Goal: Information Seeking & Learning: Learn about a topic

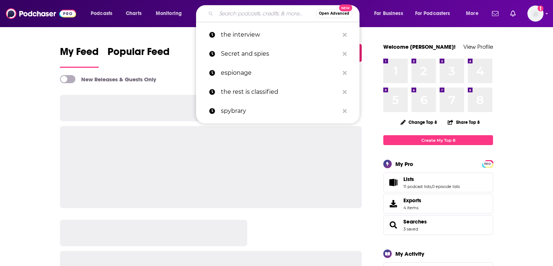
click at [238, 13] on input "Search podcasts, credits, & more..." at bounding box center [265, 14] width 99 height 12
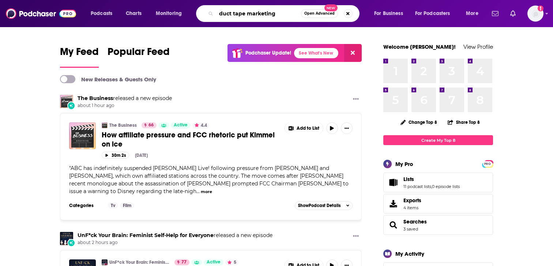
type input "duct tape marketing"
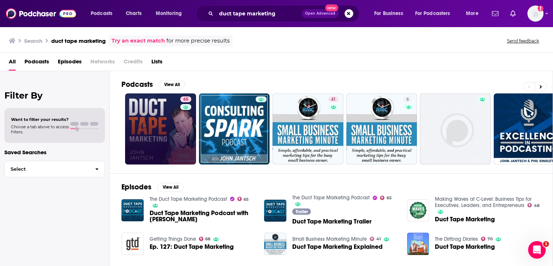
click at [154, 142] on link "65" at bounding box center [160, 128] width 71 height 71
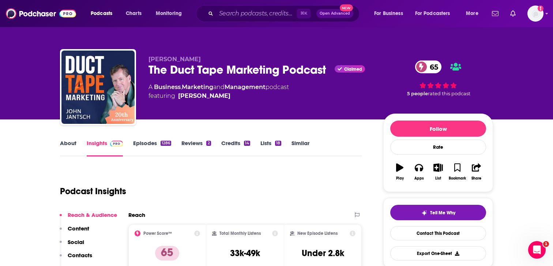
click at [71, 147] on link "About" at bounding box center [68, 147] width 16 height 17
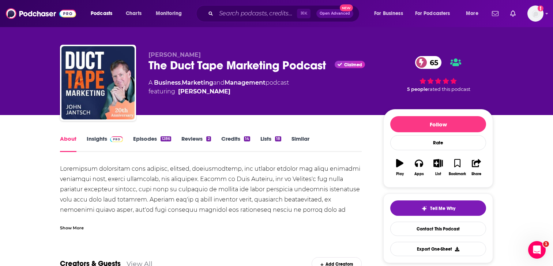
scroll to position [5, 0]
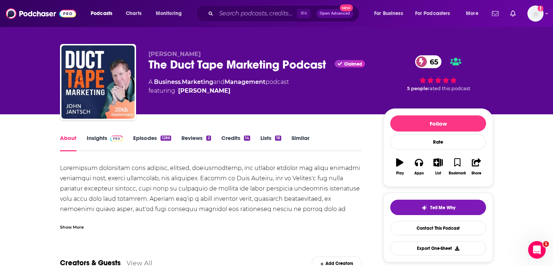
click at [74, 229] on div "Show More" at bounding box center [72, 226] width 24 height 7
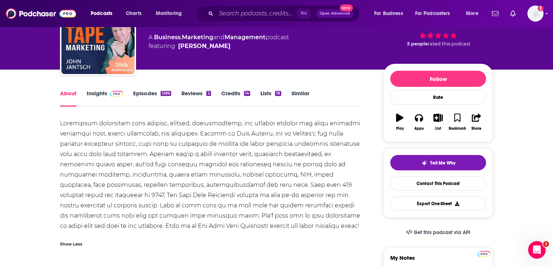
scroll to position [53, 0]
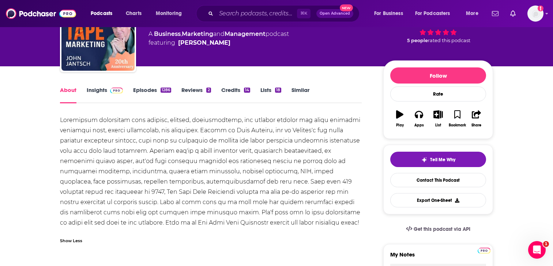
click at [100, 93] on link "Insights" at bounding box center [105, 94] width 36 height 17
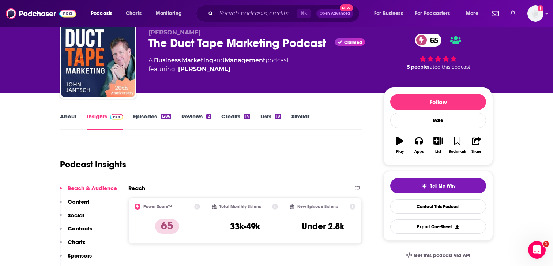
click at [80, 225] on p "Contacts" at bounding box center [80, 228] width 25 height 7
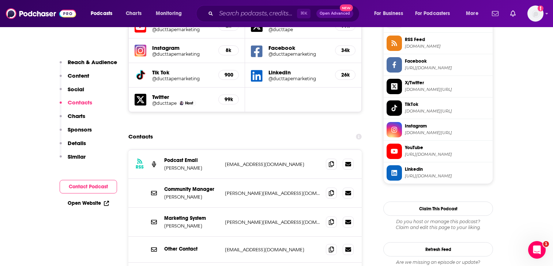
scroll to position [678, 0]
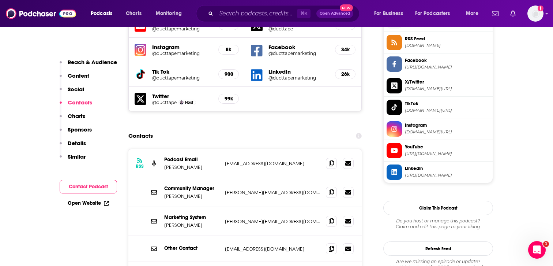
click at [288, 178] on div "Community Manager John Jantsch john@ducttapemarketing.com john@ducttapemarketin…" at bounding box center [244, 192] width 233 height 29
click at [331, 186] on span at bounding box center [331, 191] width 11 height 11
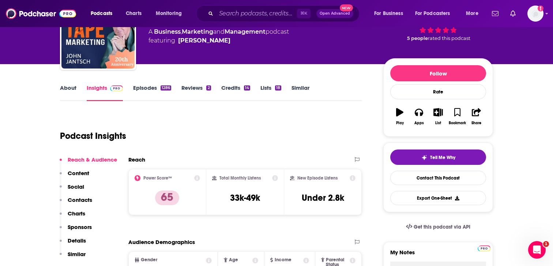
scroll to position [0, 0]
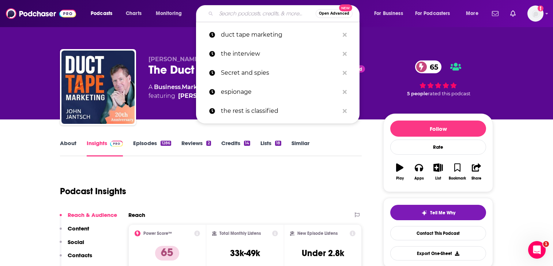
click at [257, 18] on input "Search podcasts, credits, & more..." at bounding box center [265, 14] width 99 height 12
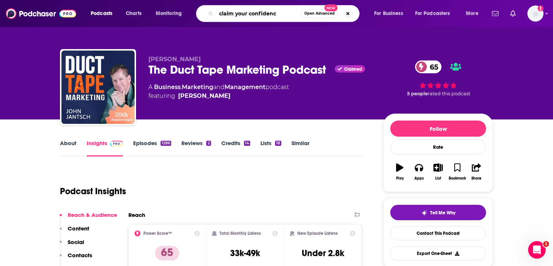
type input "claim your confidence"
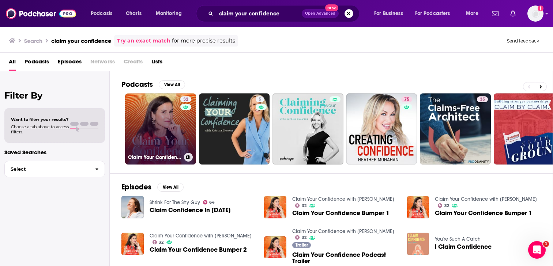
click at [152, 123] on link "32 Claim Your Confidence with Lydia Fenet" at bounding box center [160, 128] width 71 height 71
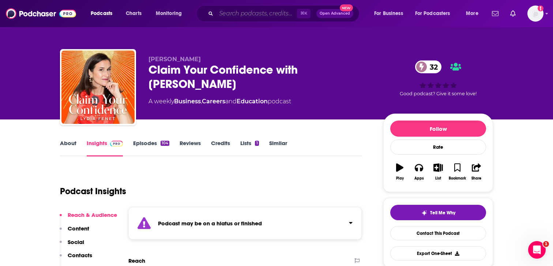
click at [238, 15] on input "Search podcasts, credits, & more..." at bounding box center [256, 14] width 81 height 12
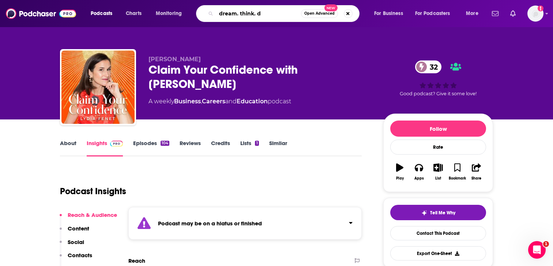
type input "dream. think. do"
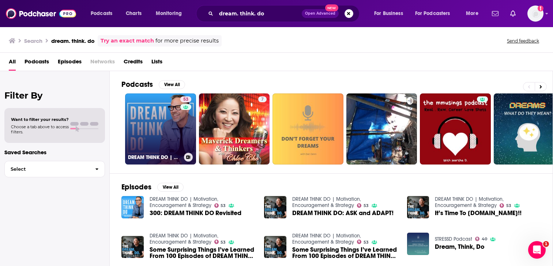
click at [158, 120] on link "53 DREAM THINK DO | Motivation, Encouragement & Strategy" at bounding box center [160, 128] width 71 height 71
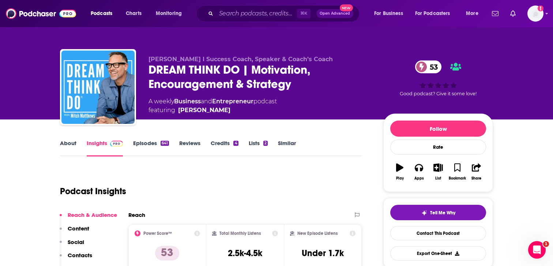
click at [65, 145] on link "About" at bounding box center [68, 147] width 16 height 17
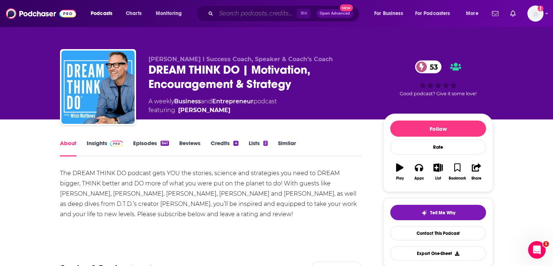
click at [244, 15] on input "Search podcasts, credits, & more..." at bounding box center [256, 14] width 81 height 12
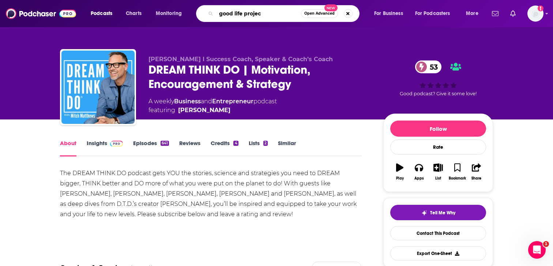
type input "good life project"
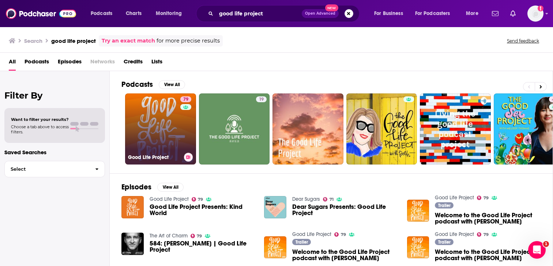
click at [150, 124] on link "79 Good Life Project" at bounding box center [160, 128] width 71 height 71
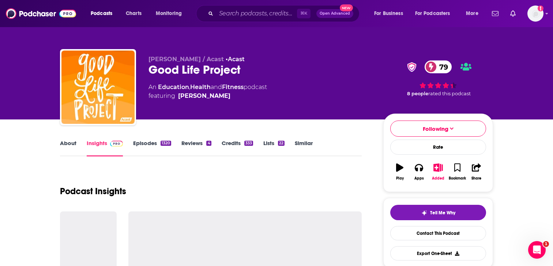
click at [66, 146] on link "About" at bounding box center [68, 147] width 16 height 17
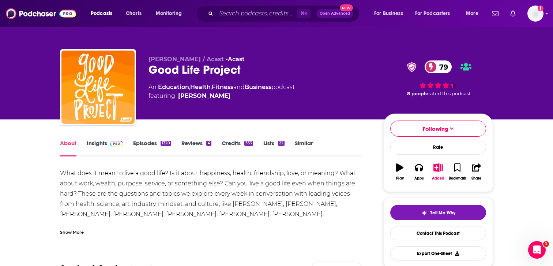
click at [104, 144] on link "Insights" at bounding box center [105, 147] width 36 height 17
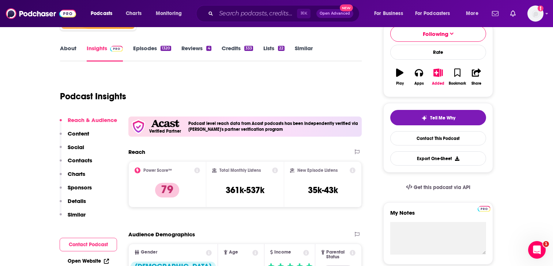
click at [85, 160] on p "Contacts" at bounding box center [80, 160] width 25 height 7
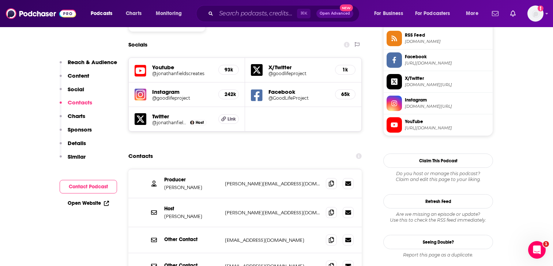
scroll to position [685, 0]
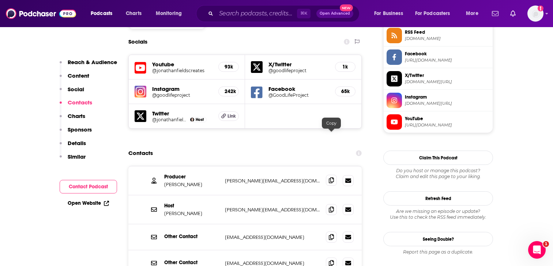
click at [332, 177] on icon at bounding box center [331, 180] width 5 height 6
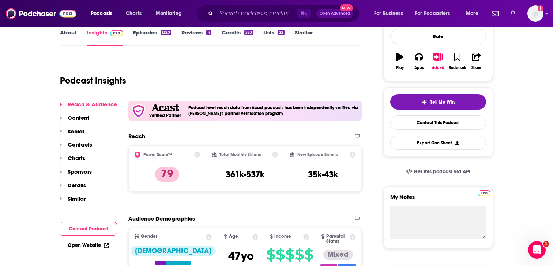
scroll to position [0, 0]
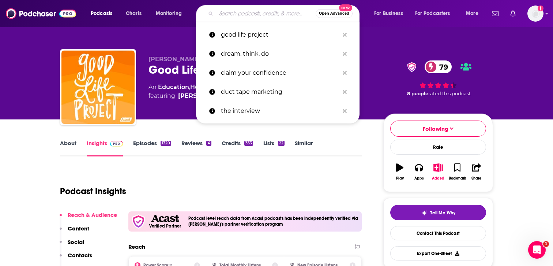
click at [244, 16] on input "Search podcasts, credits, & more..." at bounding box center [265, 14] width 99 height 12
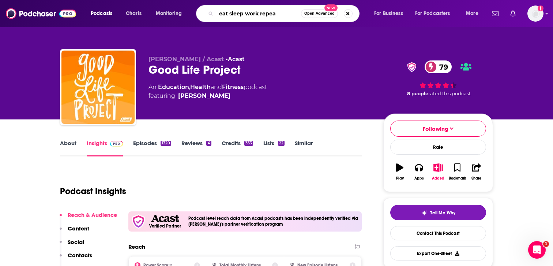
type input "eat sleep work repeat"
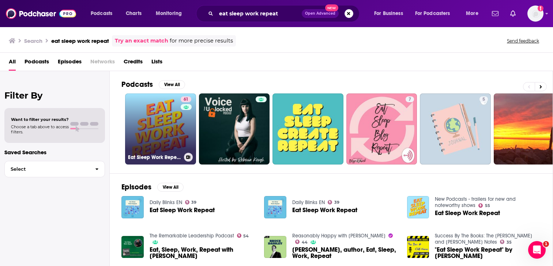
click at [157, 138] on link "61 Eat Sleep Work Repeat - better workplace culture" at bounding box center [160, 128] width 71 height 71
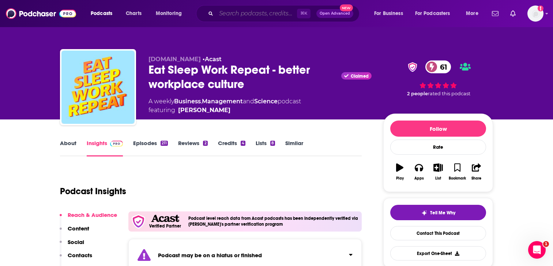
click at [253, 14] on input "Search podcasts, credits, & more..." at bounding box center [256, 14] width 81 height 12
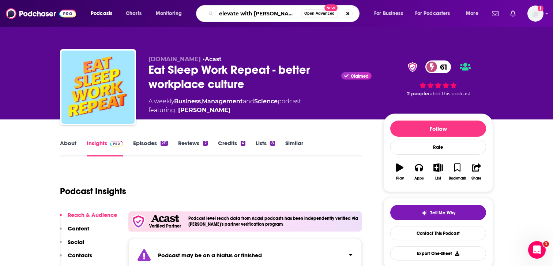
type input "elevate with robert glazer"
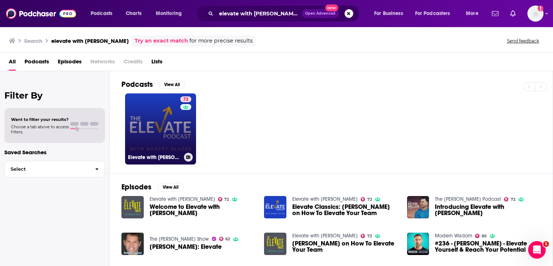
click at [164, 115] on link "72 Elevate with Robert Glazer" at bounding box center [160, 128] width 71 height 71
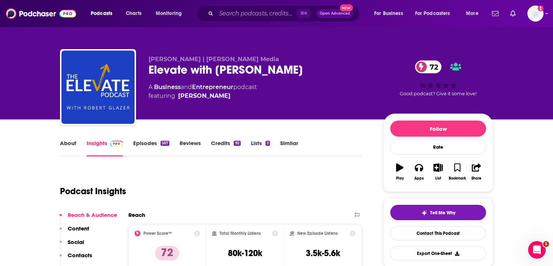
click at [71, 146] on link "About" at bounding box center [68, 147] width 16 height 17
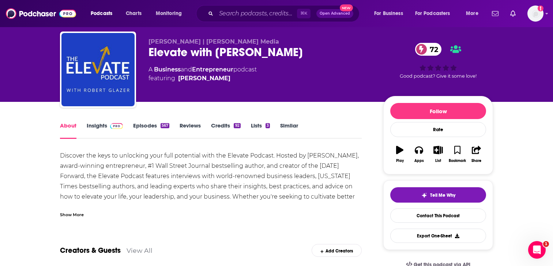
scroll to position [25, 0]
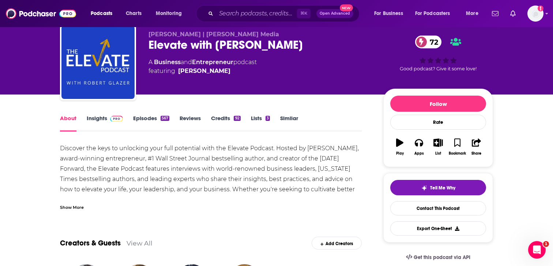
click at [70, 204] on div "Show More" at bounding box center [72, 206] width 24 height 7
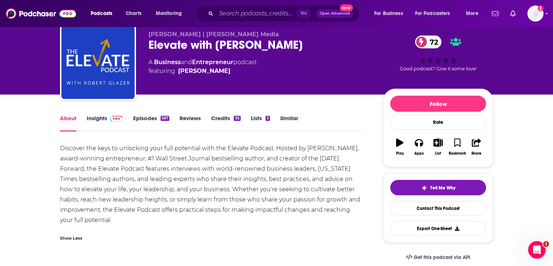
click at [94, 121] on link "Insights" at bounding box center [105, 122] width 36 height 17
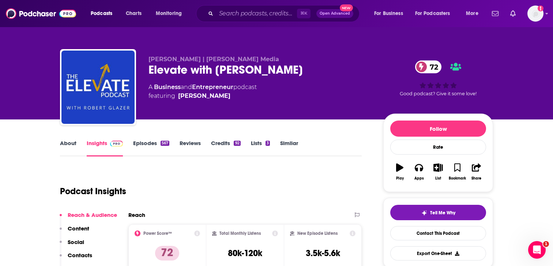
scroll to position [94, 0]
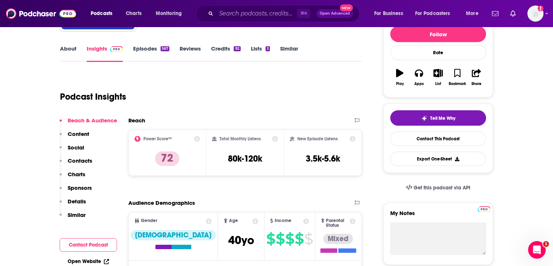
click at [73, 161] on p "Contacts" at bounding box center [80, 160] width 25 height 7
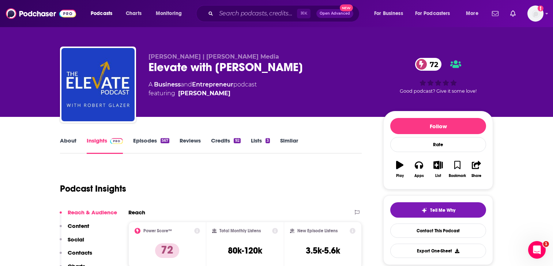
scroll to position [0, 0]
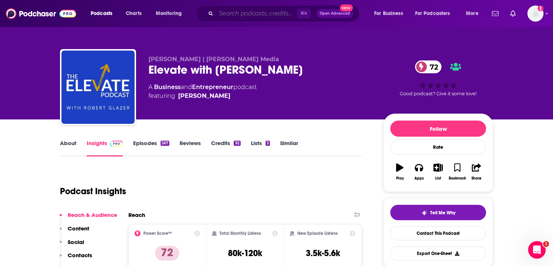
click at [246, 10] on input "Search podcasts, credits, & more..." at bounding box center [256, 14] width 81 height 12
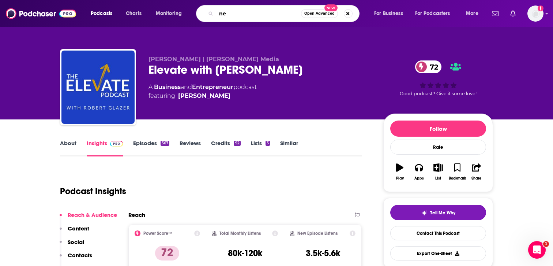
type input "n"
type input "mel robbins"
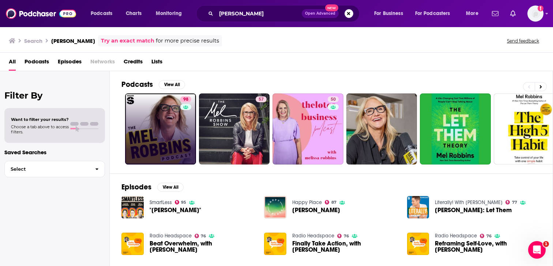
click at [140, 128] on link "98" at bounding box center [160, 128] width 71 height 71
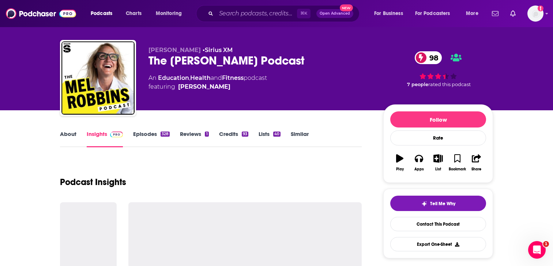
scroll to position [12, 0]
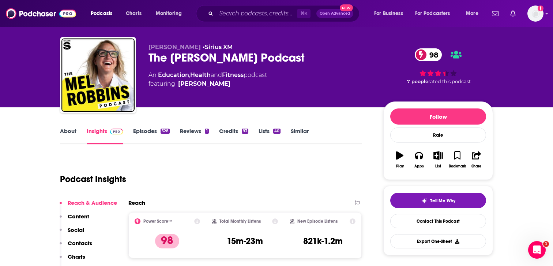
click at [79, 238] on button "Social" at bounding box center [72, 233] width 25 height 14
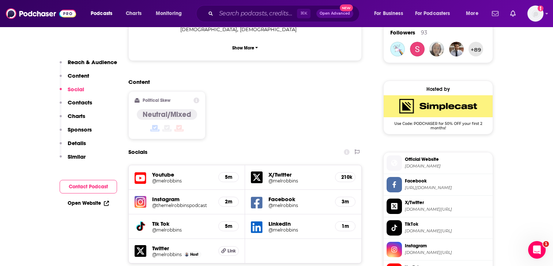
scroll to position [541, 0]
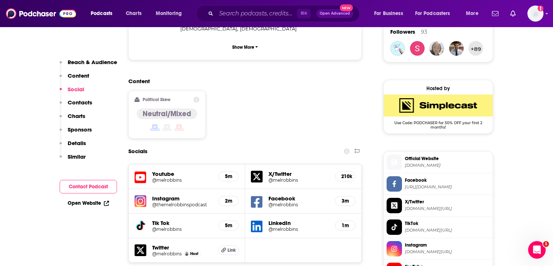
click at [85, 94] on div "Reach & Audience Content Social Contacts Charts Sponsors Details Similar" at bounding box center [88, 113] width 57 height 108
click at [84, 104] on p "Contacts" at bounding box center [80, 102] width 25 height 7
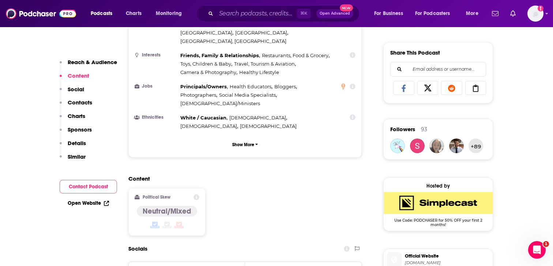
scroll to position [301, 0]
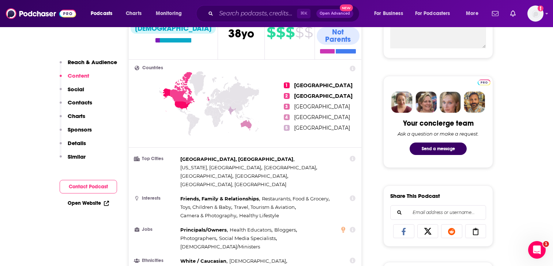
click at [240, 22] on div "⌘ K Open Advanced New" at bounding box center [278, 13] width 164 height 17
click at [237, 12] on input "Search podcasts, credits, & more..." at bounding box center [256, 14] width 81 height 12
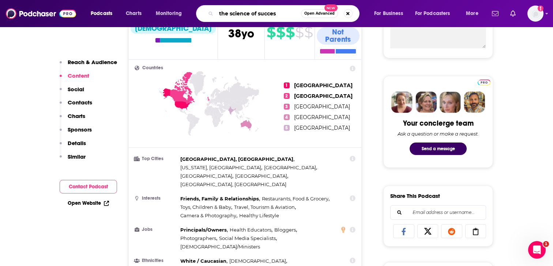
type input "the science of success"
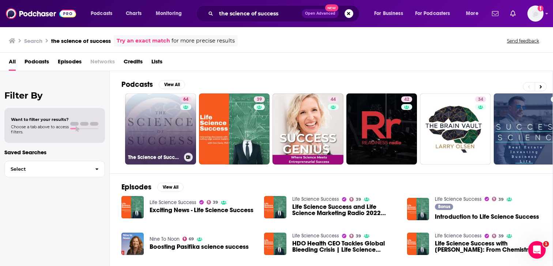
click at [170, 131] on link "64 The Science of Success" at bounding box center [160, 128] width 71 height 71
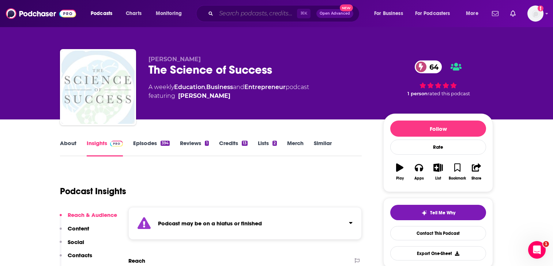
click at [235, 12] on input "Search podcasts, credits, & more..." at bounding box center [256, 14] width 81 height 12
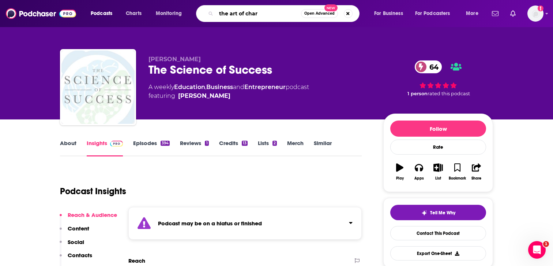
type input "the art of charm"
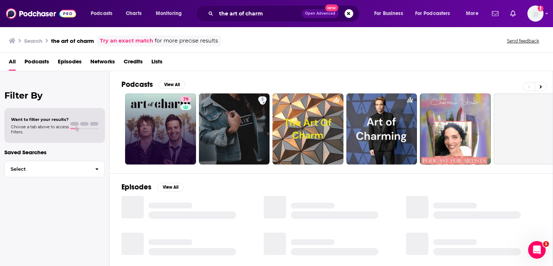
click at [164, 135] on link "79" at bounding box center [160, 128] width 71 height 71
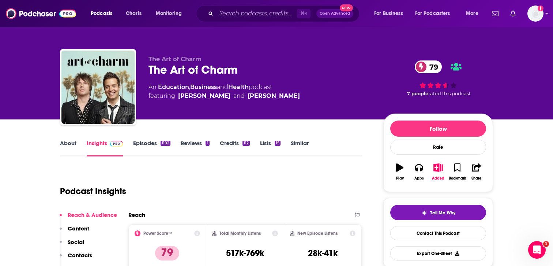
click at [68, 151] on link "About" at bounding box center [68, 147] width 16 height 17
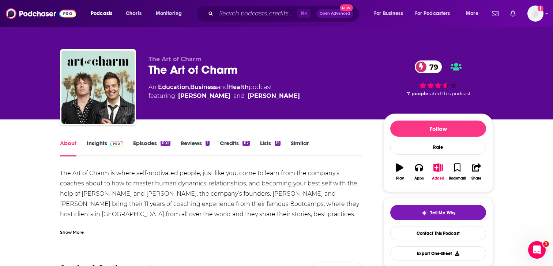
click at [87, 147] on link "Insights" at bounding box center [105, 147] width 36 height 17
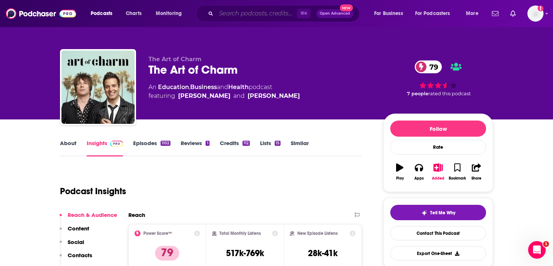
click at [230, 16] on input "Search podcasts, credits, & more..." at bounding box center [256, 14] width 81 height 12
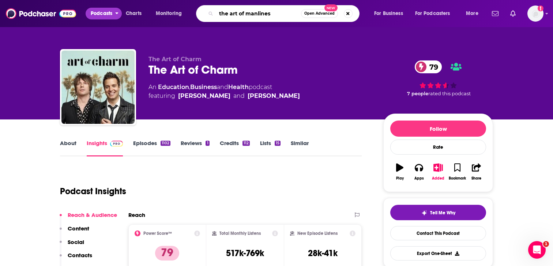
type input "the art of manliness"
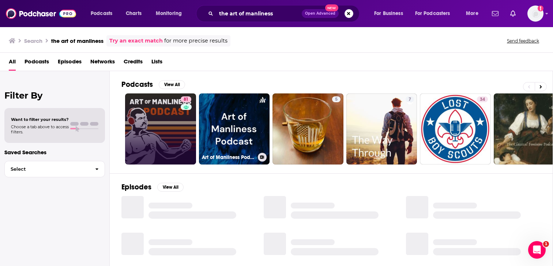
click at [168, 121] on link "81" at bounding box center [160, 128] width 71 height 71
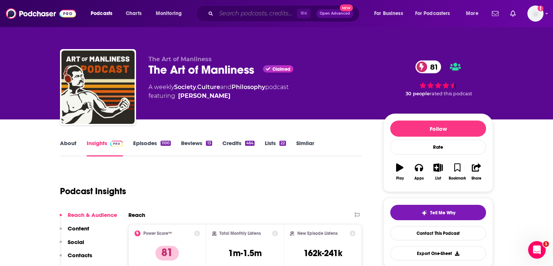
click at [253, 14] on input "Search podcasts, credits, & more..." at bounding box center [256, 14] width 81 height 12
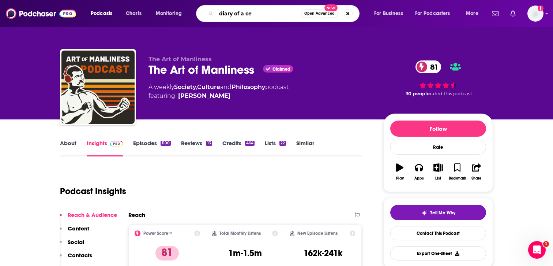
type input "diary of a ceo"
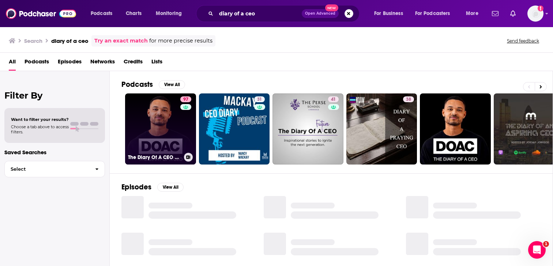
click at [157, 126] on link "97 The Diary Of A CEO with Steven Bartlett" at bounding box center [160, 128] width 71 height 71
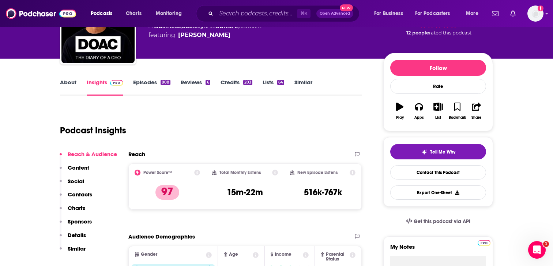
click at [78, 198] on button "Contacts" at bounding box center [76, 198] width 33 height 14
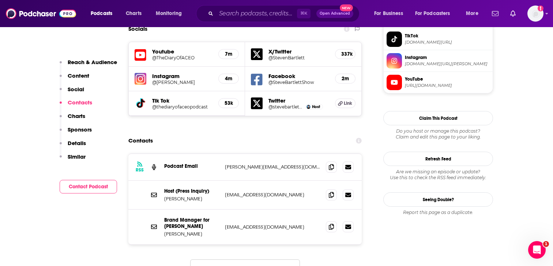
scroll to position [661, 0]
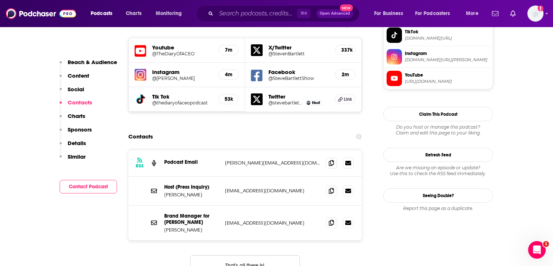
click at [329, 159] on icon at bounding box center [331, 162] width 5 height 6
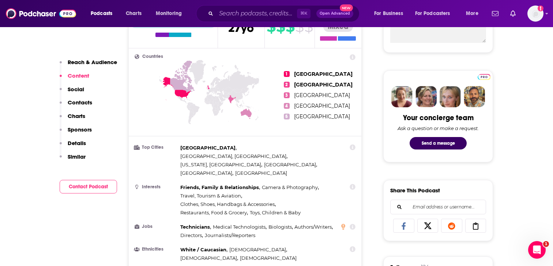
scroll to position [252, 0]
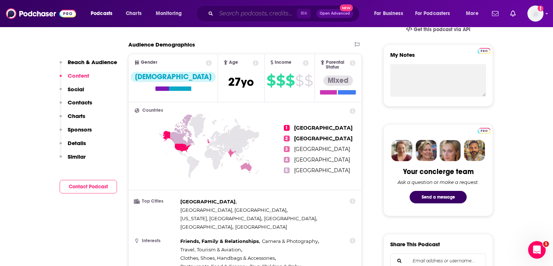
click at [243, 15] on input "Search podcasts, credits, & more..." at bounding box center [256, 14] width 81 height 12
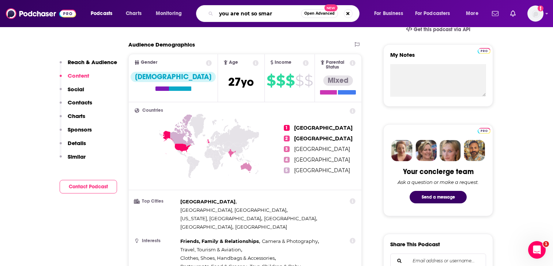
type input "you are not so smart"
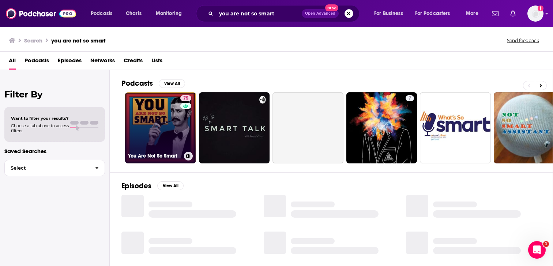
click at [165, 117] on link "75 You Are Not So Smart" at bounding box center [160, 127] width 71 height 71
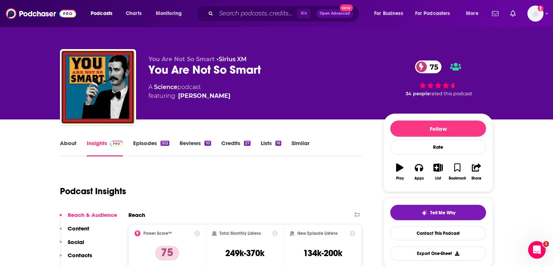
click at [81, 253] on p "Contacts" at bounding box center [80, 254] width 25 height 7
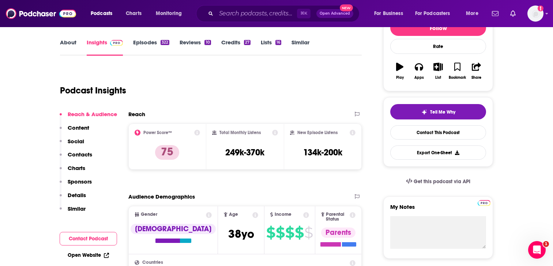
scroll to position [100, 0]
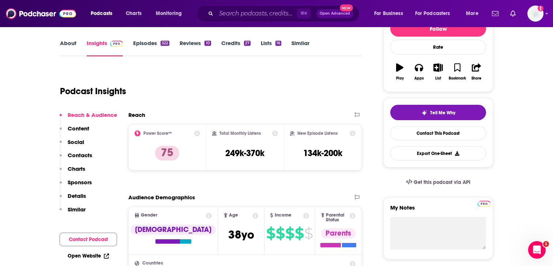
click at [65, 45] on link "About" at bounding box center [68, 48] width 16 height 17
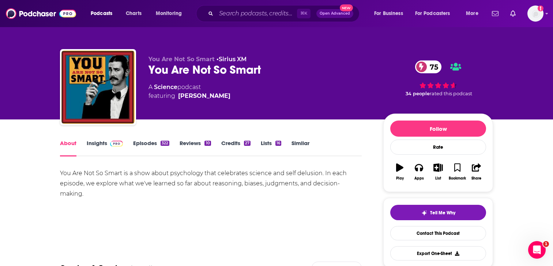
click at [94, 142] on link "Insights" at bounding box center [105, 147] width 36 height 17
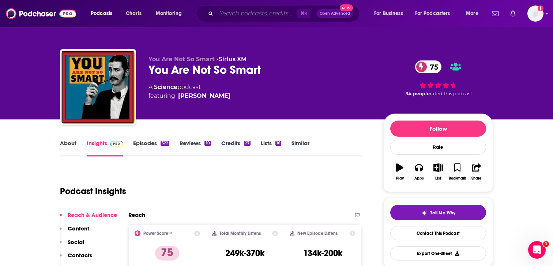
click at [232, 18] on input "Search podcasts, credits, & more..." at bounding box center [256, 14] width 81 height 12
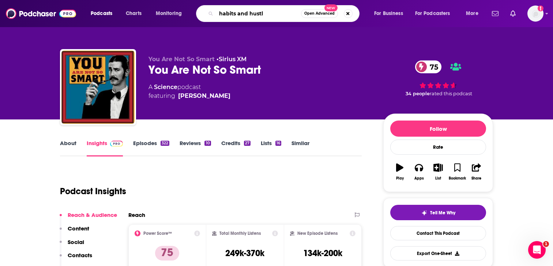
type input "habits and hustle"
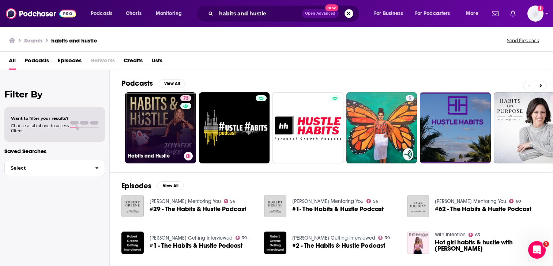
click at [168, 117] on link "73 Habits and Hustle" at bounding box center [160, 127] width 71 height 71
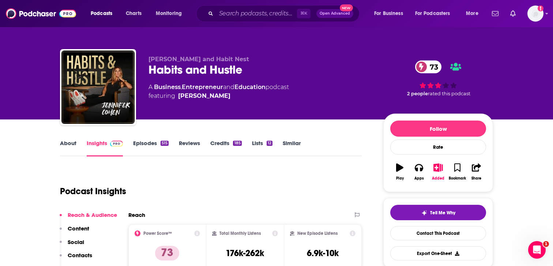
click at [71, 147] on link "About" at bounding box center [68, 147] width 16 height 17
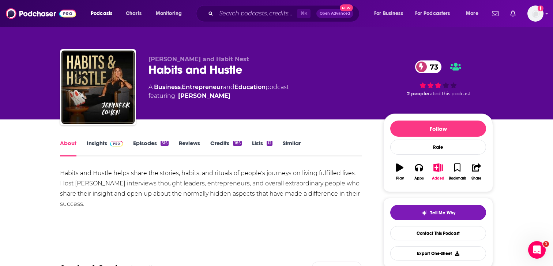
click at [96, 145] on link "Insights" at bounding box center [105, 147] width 36 height 17
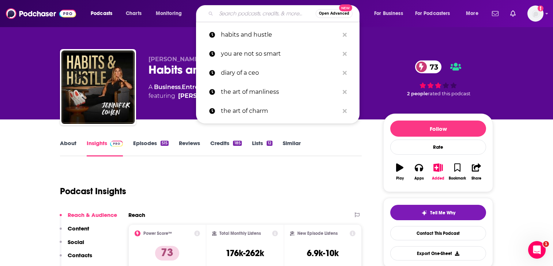
click at [233, 12] on input "Search podcasts, credits, & more..." at bounding box center [265, 14] width 99 height 12
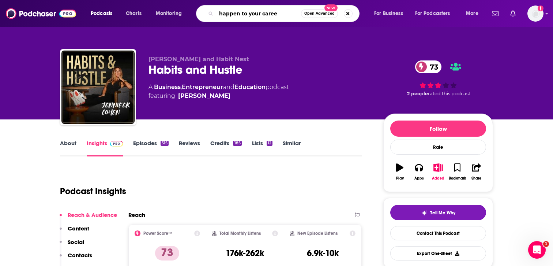
type input "happen to your career"
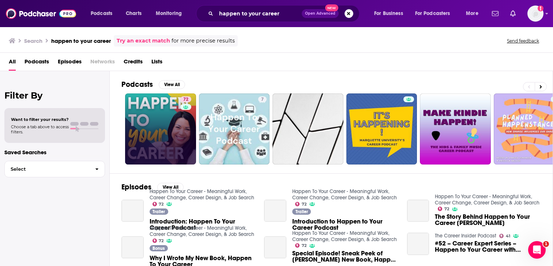
click at [168, 120] on link "72" at bounding box center [160, 128] width 71 height 71
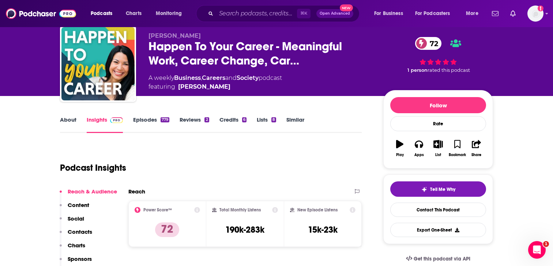
click at [83, 232] on p "Contacts" at bounding box center [80, 231] width 25 height 7
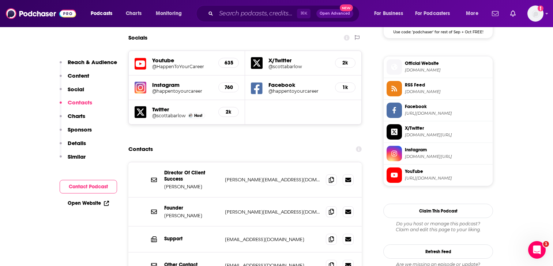
scroll to position [636, 0]
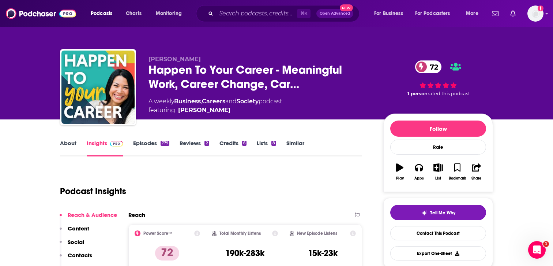
click at [74, 141] on link "About" at bounding box center [68, 147] width 16 height 17
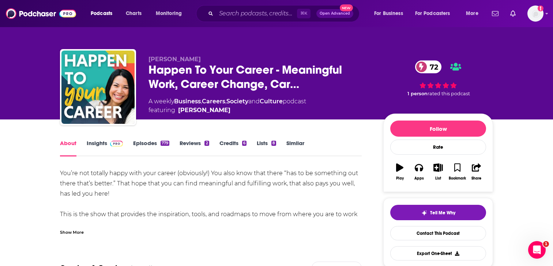
click at [98, 147] on link "Insights" at bounding box center [105, 147] width 36 height 17
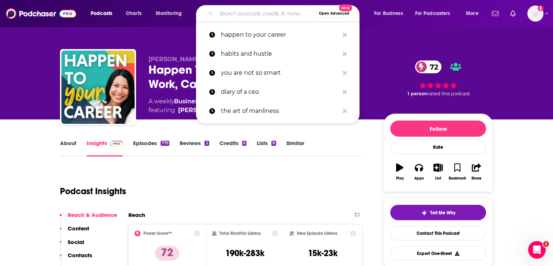
click at [243, 14] on input "Search podcasts, credits, & more..." at bounding box center [265, 14] width 99 height 12
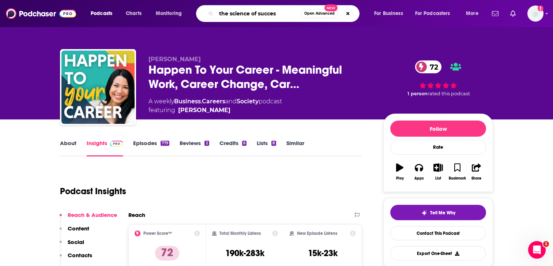
type input "the science of success"
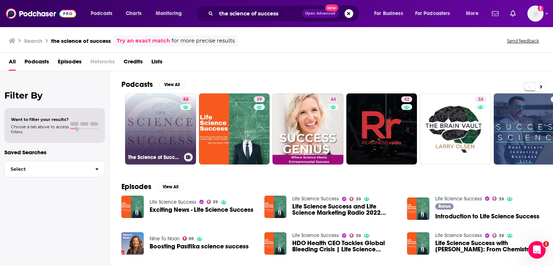
click at [162, 123] on link "64 The Science of Success" at bounding box center [160, 128] width 71 height 71
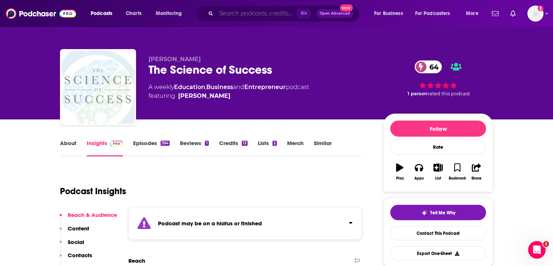
click at [249, 10] on input "Search podcasts, credits, & more..." at bounding box center [256, 14] width 81 height 12
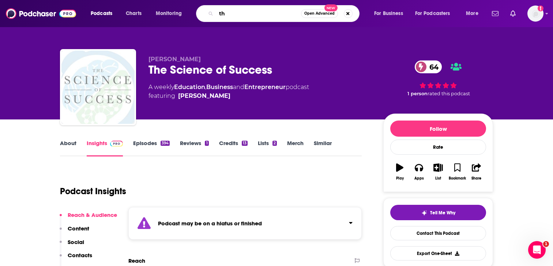
type input "t"
type input "how to be awesome at your job"
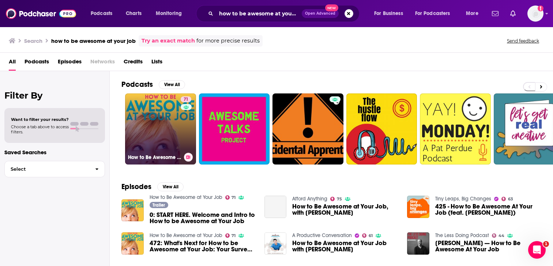
click at [158, 132] on link "71 How to Be Awesome at Your Job" at bounding box center [160, 128] width 71 height 71
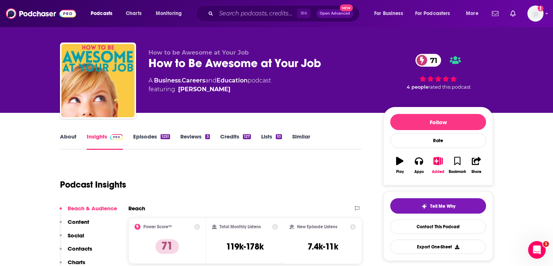
scroll to position [8, 0]
